Goal: Information Seeking & Learning: Learn about a topic

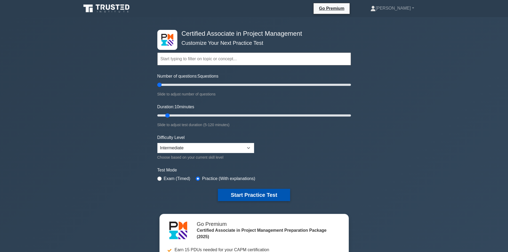
click at [243, 189] on button "Start Practice Test" at bounding box center [254, 195] width 72 height 12
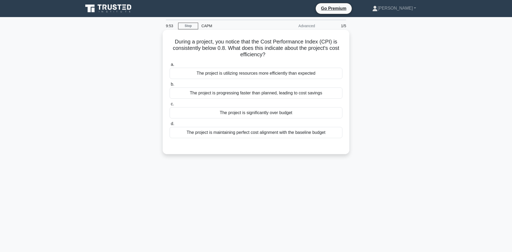
copy div "During a project, you notice that the Cost Performance Index (CPI) is consisten…"
drag, startPoint x: 329, startPoint y: 129, endPoint x: 167, endPoint y: 37, distance: 186.3
click at [167, 37] on div "During a project, you notice that the Cost Performance Index (CPI) is consisten…" at bounding box center [256, 92] width 183 height 120
click at [251, 131] on div "The project is maintaining perfect cost alignment with the baseline budget" at bounding box center [256, 132] width 173 height 11
click at [170, 126] on input "d. The project is maintaining perfect cost alignment with the baseline budget" at bounding box center [170, 123] width 0 height 3
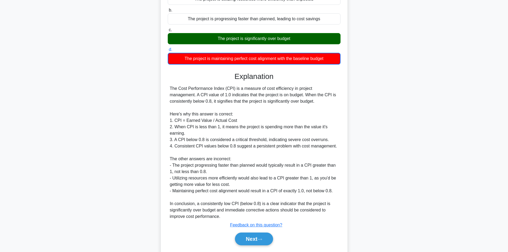
scroll to position [80, 0]
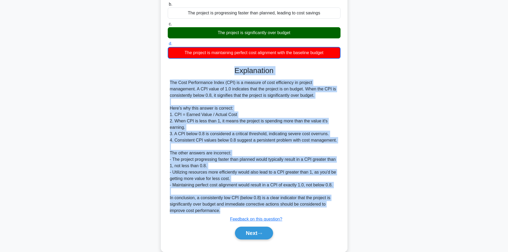
drag, startPoint x: 225, startPoint y: 213, endPoint x: 167, endPoint y: 70, distance: 154.5
click at [167, 70] on div "During a project, you notice that the Cost Performance Index (CPI) is consisten…" at bounding box center [254, 101] width 183 height 298
copy div "Explanation The Cost Performance Index (CPI) is a measure of cost efficiency in…"
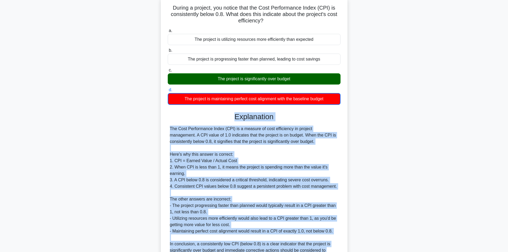
scroll to position [0, 0]
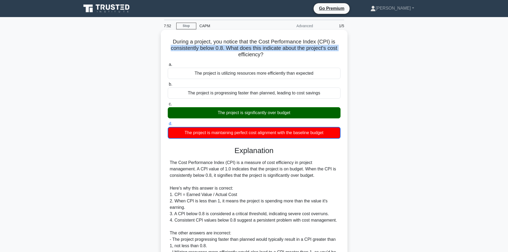
drag, startPoint x: 339, startPoint y: 38, endPoint x: 165, endPoint y: 50, distance: 174.1
click at [165, 50] on div "During a project, you notice that the Cost Performance Index (CPI) is consisten…" at bounding box center [254, 181] width 183 height 298
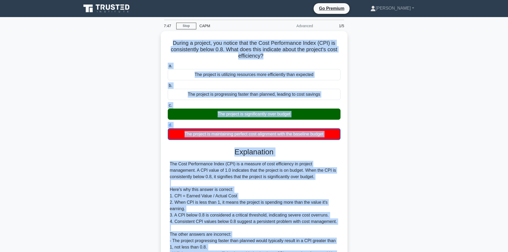
drag, startPoint x: 227, startPoint y: 208, endPoint x: 156, endPoint y: 41, distance: 181.8
click at [156, 41] on div "During a project, you notice that the Cost Performance Index (CPI) is consisten…" at bounding box center [254, 185] width 352 height 309
copy div "During a project, you notice that the Cost Performance Index (CPI) is consisten…"
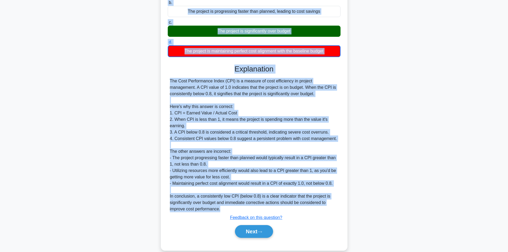
scroll to position [82, 0]
click at [254, 230] on button "Next" at bounding box center [254, 231] width 38 height 13
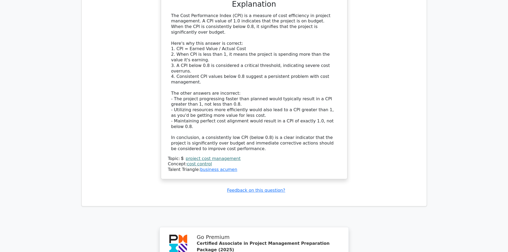
scroll to position [728, 0]
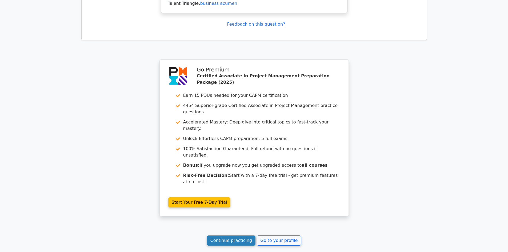
click at [240, 236] on link "Continue practicing" at bounding box center [231, 241] width 49 height 10
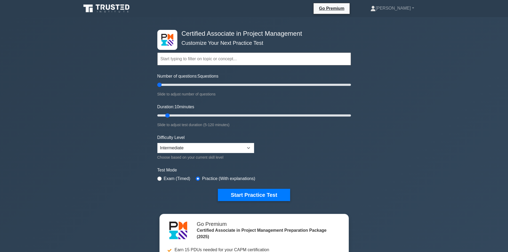
drag, startPoint x: 162, startPoint y: 84, endPoint x: 154, endPoint y: 83, distance: 8.3
type input "5"
click at [157, 83] on input "Number of questions: 5 questions" at bounding box center [254, 85] width 194 height 6
click at [251, 193] on button "Start Practice Test" at bounding box center [254, 195] width 72 height 12
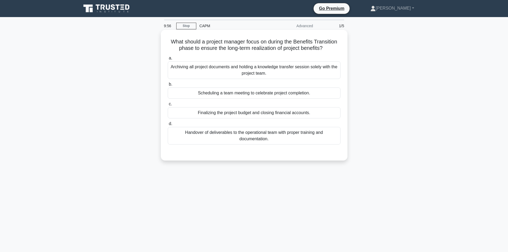
drag, startPoint x: 282, startPoint y: 141, endPoint x: 163, endPoint y: 38, distance: 157.2
click at [163, 38] on div "What should a project manager focus on during the Benefits Transition phase to …" at bounding box center [254, 95] width 183 height 126
copy div "What should a project manager focus on during the Benefits Transition phase to …"
click at [254, 138] on div "Handover of deliverables to the operational team with proper training and docum…" at bounding box center [254, 136] width 173 height 18
click at [168, 126] on input "d. Handover of deliverables to the operational team with proper training and do…" at bounding box center [168, 123] width 0 height 3
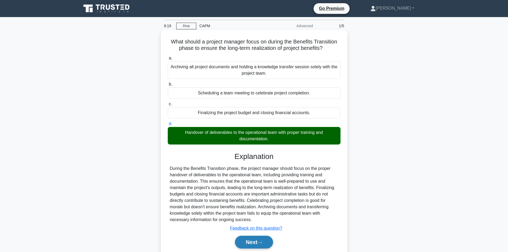
click at [257, 243] on button "Next" at bounding box center [254, 242] width 38 height 13
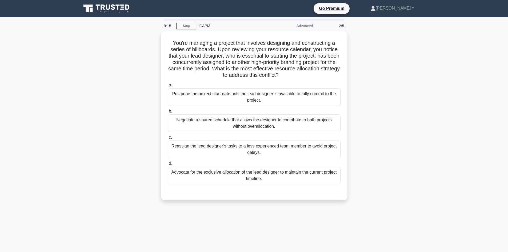
drag, startPoint x: 268, startPoint y: 178, endPoint x: 160, endPoint y: 41, distance: 175.0
click at [160, 41] on div "You're managing a project that involves designing and constructing a series of …" at bounding box center [254, 119] width 352 height 176
copy div "Lor'ip dolorsit a consect adip elitsedd eiusmodte inc utlaboreetdo m aliqua en …"
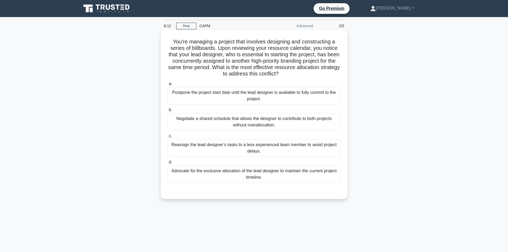
click at [248, 118] on div "Negotiate a shared schedule that allows the designer to contribute to both proj…" at bounding box center [254, 122] width 173 height 18
click at [168, 112] on input "b. Negotiate a shared schedule that allows the designer to contribute to both p…" at bounding box center [168, 109] width 0 height 3
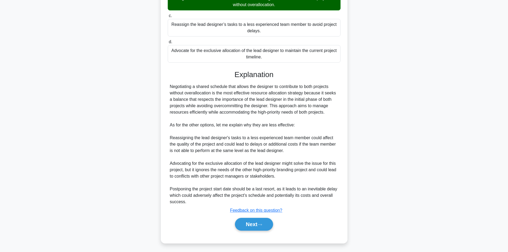
scroll to position [122, 0]
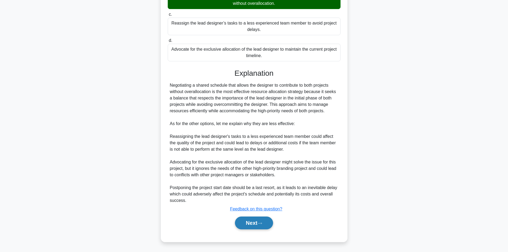
click at [256, 225] on button "Next" at bounding box center [254, 223] width 38 height 13
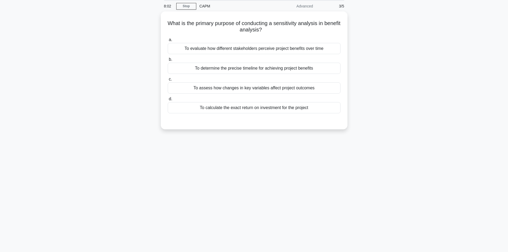
scroll to position [0, 0]
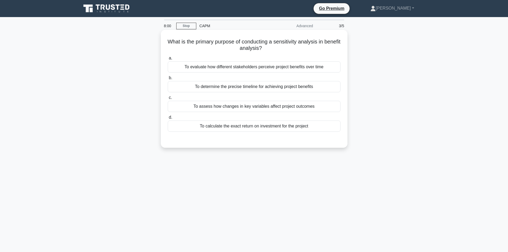
drag, startPoint x: 312, startPoint y: 124, endPoint x: 164, endPoint y: 32, distance: 174.9
click at [164, 32] on div "What is the primary purpose of conducting a sensitivity analysis in benefit ana…" at bounding box center [254, 89] width 183 height 114
copy div "What is the primary purpose of conducting a sensitivity analysis in benefit ana…"
click at [270, 126] on div "To calculate the exact return on investment for the project" at bounding box center [254, 126] width 173 height 11
click at [168, 119] on input "d. To calculate the exact return on investment for the project" at bounding box center [168, 117] width 0 height 3
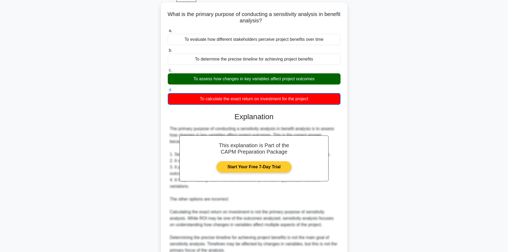
scroll to position [97, 0]
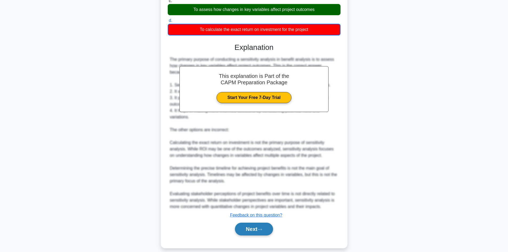
click at [244, 223] on button "Next" at bounding box center [254, 229] width 38 height 13
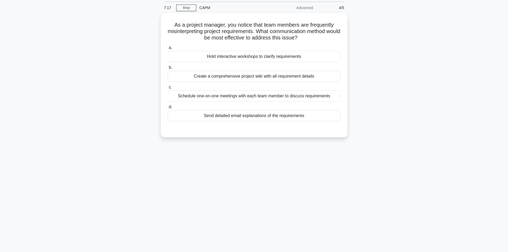
scroll to position [0, 0]
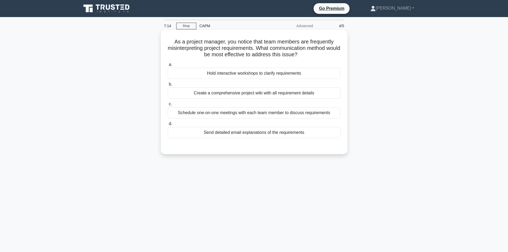
drag, startPoint x: 308, startPoint y: 132, endPoint x: 169, endPoint y: 40, distance: 166.6
click at [169, 40] on div "As a project manager, you notice that team members are frequently misinterpreti…" at bounding box center [254, 92] width 183 height 120
copy div "As a project manager, you notice that team members are frequently misinterpreti…"
click at [273, 75] on div "Hold interactive workshops to clarify requirements" at bounding box center [254, 73] width 173 height 11
click at [168, 66] on input "a. Hold interactive workshops to clarify requirements" at bounding box center [168, 64] width 0 height 3
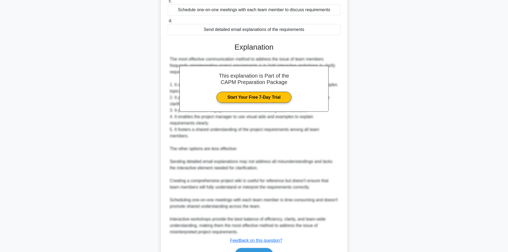
scroll to position [135, 0]
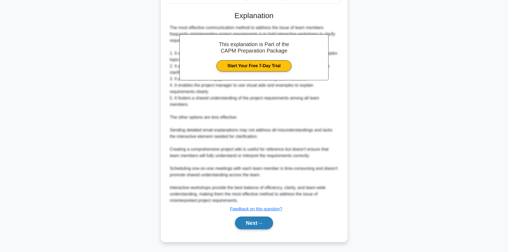
click at [252, 224] on button "Next" at bounding box center [254, 223] width 38 height 13
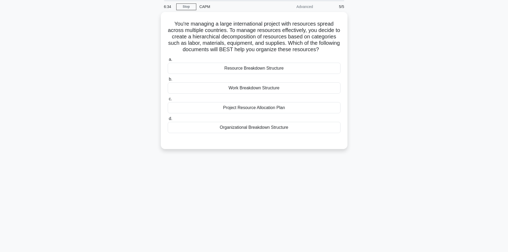
scroll to position [0, 0]
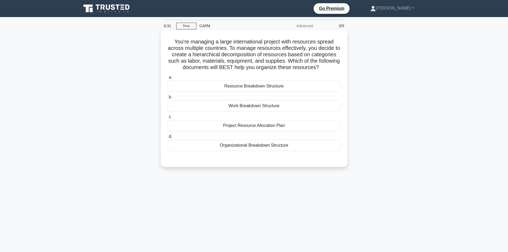
drag, startPoint x: 297, startPoint y: 146, endPoint x: 164, endPoint y: 41, distance: 168.7
click at [164, 41] on div "You're managing a large international project with resources spread across mult…" at bounding box center [254, 98] width 183 height 133
copy div "You're managing a large international project with resources spread across mult…"
click at [271, 86] on div "Resource Breakdown Structure" at bounding box center [254, 86] width 173 height 11
click at [168, 79] on input "a. Resource Breakdown Structure" at bounding box center [168, 77] width 0 height 3
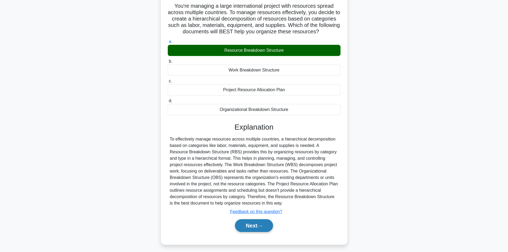
scroll to position [39, 0]
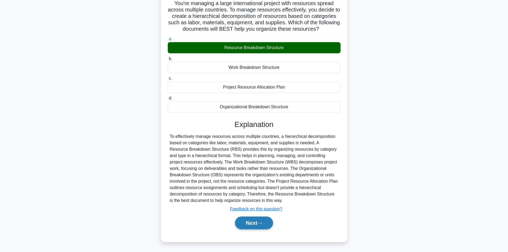
click at [255, 224] on button "Next" at bounding box center [254, 223] width 38 height 13
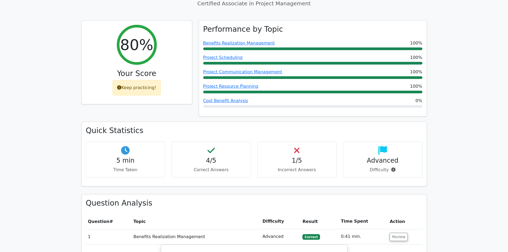
scroll to position [320, 0]
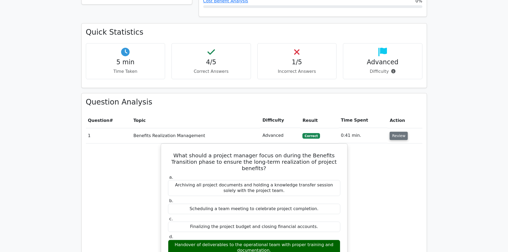
click at [396, 132] on button "Review" at bounding box center [399, 136] width 18 height 8
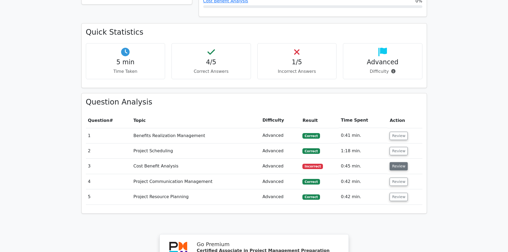
click at [398, 162] on button "Review" at bounding box center [399, 166] width 18 height 8
